Goal: Transaction & Acquisition: Purchase product/service

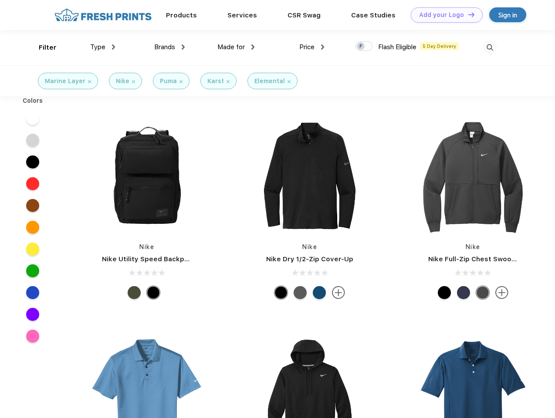
scroll to position [0, 0]
click at [444, 15] on link "Add your Logo Design Tool" at bounding box center [447, 14] width 72 height 15
click at [0, 0] on div "Design Tool" at bounding box center [0, 0] width 0 height 0
click at [467, 14] on link "Add your Logo Design Tool" at bounding box center [447, 14] width 72 height 15
click at [42, 47] on div "Filter" at bounding box center [48, 48] width 18 height 10
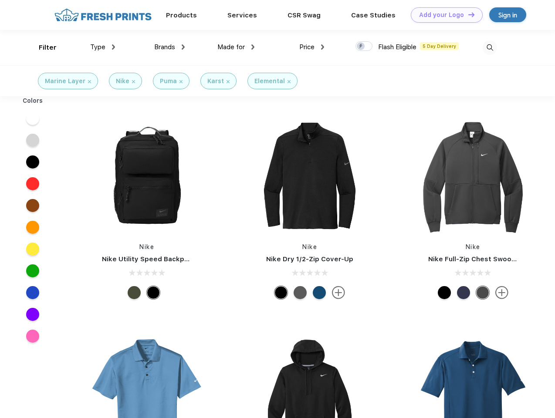
click at [103, 47] on span "Type" at bounding box center [97, 47] width 15 height 8
click at [169, 47] on span "Brands" at bounding box center [164, 47] width 21 height 8
click at [236, 47] on span "Made for" at bounding box center [230, 47] width 27 height 8
click at [312, 47] on span "Price" at bounding box center [306, 47] width 15 height 8
click at [364, 47] on div at bounding box center [364, 46] width 17 height 10
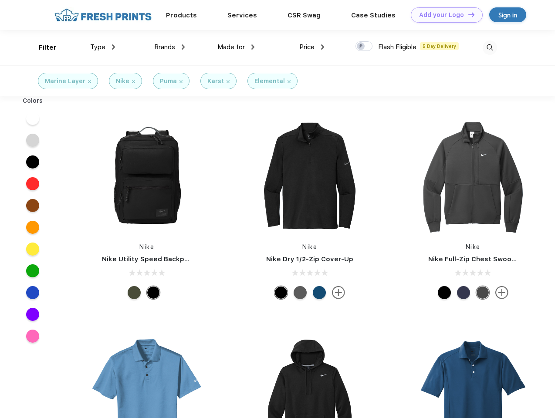
click at [361, 47] on input "checkbox" at bounding box center [359, 44] width 6 height 6
click at [490, 47] on img at bounding box center [490, 48] width 14 height 14
